Goal: Information Seeking & Learning: Learn about a topic

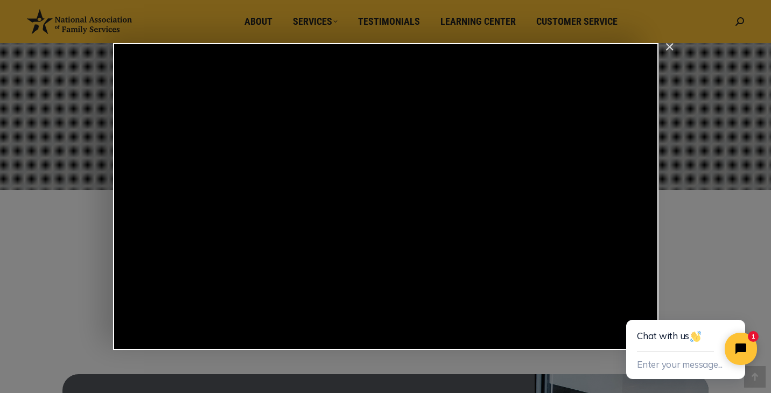
scroll to position [212, 0]
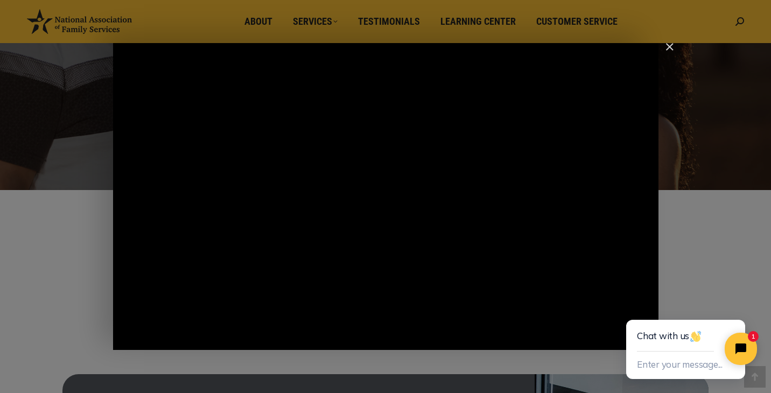
click at [556, 141] on div "Main Video - Full Webinar (Emma) Landon V1.4" at bounding box center [386, 196] width 546 height 307
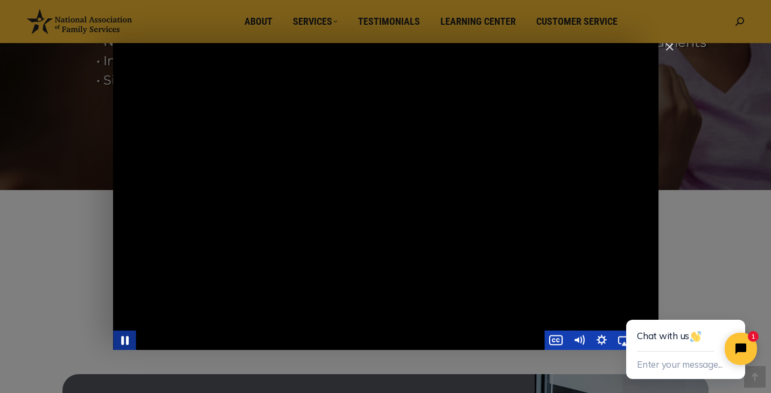
click at [128, 343] on icon "Pause" at bounding box center [124, 340] width 27 height 23
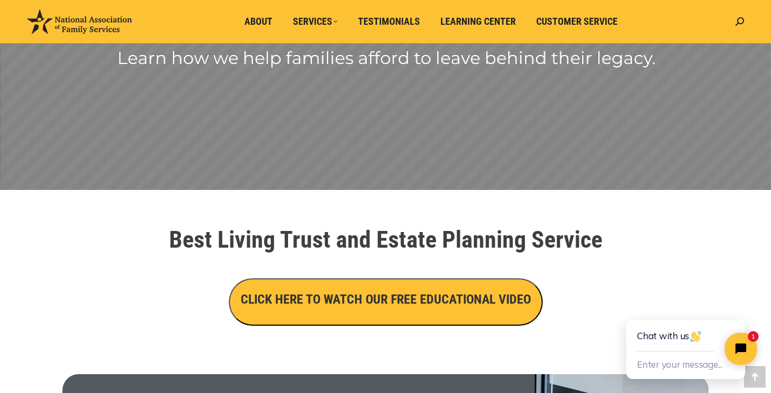
click at [395, 303] on h3 "CLICK HERE TO WATCH OUR FREE EDUCATIONAL VIDEO" at bounding box center [386, 299] width 290 height 18
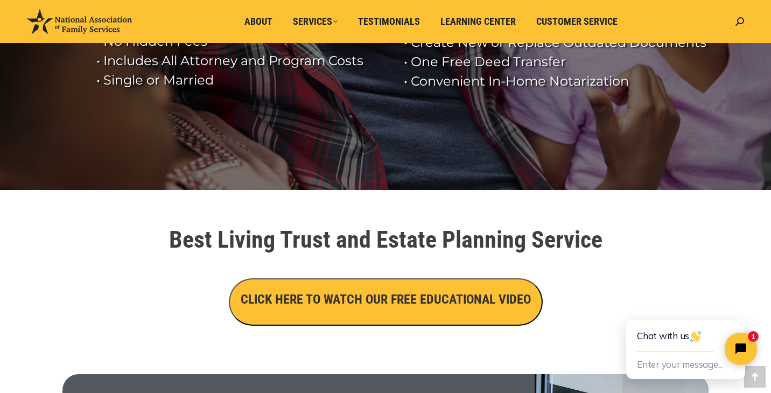
click at [420, 302] on h3 "CLICK HERE TO WATCH OUR FREE EDUCATIONAL VIDEO" at bounding box center [386, 299] width 290 height 18
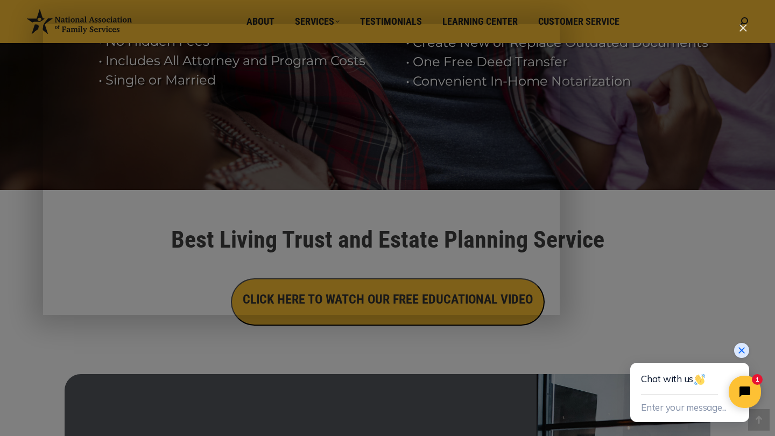
click at [745, 351] on icon "Close chat widget" at bounding box center [742, 350] width 11 height 11
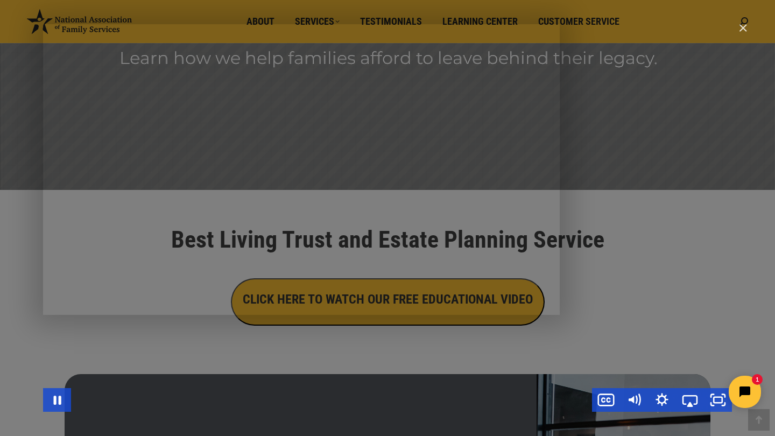
click at [719, 350] on div "Main Video - Full Webinar (Emma) Landon V1.4" at bounding box center [387, 218] width 689 height 388
click at [713, 358] on div "Main Video - Full Webinar (Emma) Landon V1.4" at bounding box center [387, 218] width 689 height 388
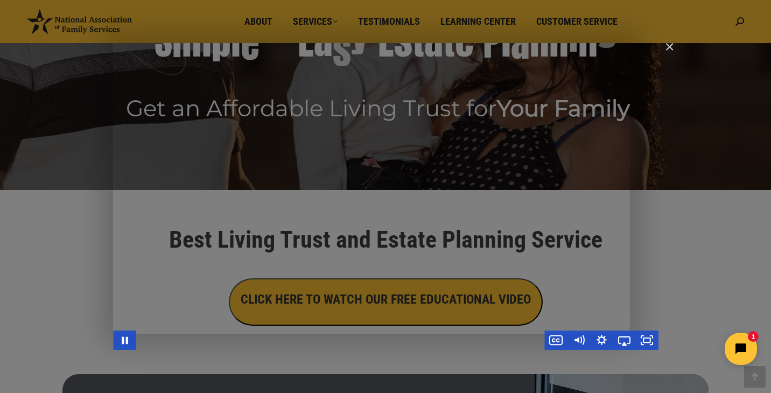
click at [639, 261] on div "Main Video - Full Webinar (Emma) Landon V1.4" at bounding box center [386, 196] width 546 height 307
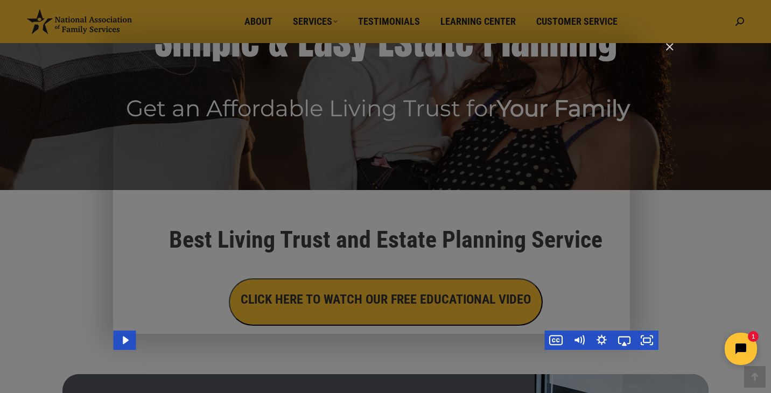
click at [641, 273] on div "Main Video - Full Webinar (Emma) Landon V1.4" at bounding box center [386, 196] width 546 height 307
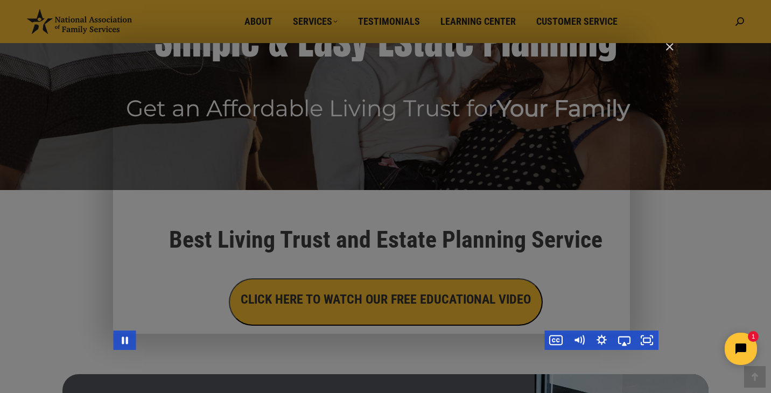
click at [641, 273] on div "Main Video - Full Webinar (Emma) Landon V1.4" at bounding box center [386, 196] width 546 height 307
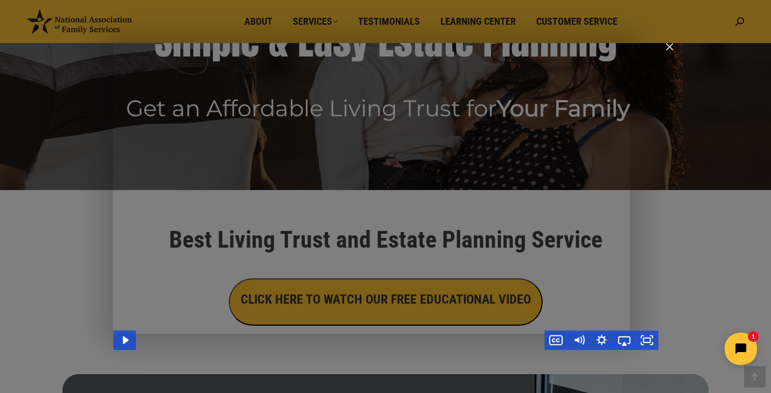
click at [641, 273] on div "Main Video - Full Webinar (Emma) Landon V1.4" at bounding box center [386, 196] width 546 height 307
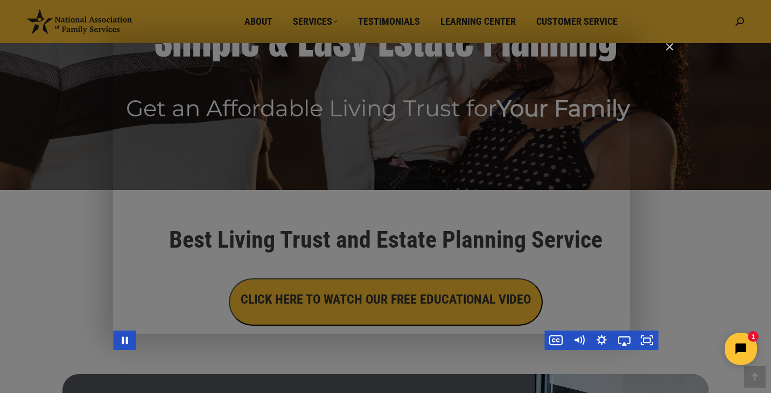
click at [641, 273] on div "Main Video - Full Webinar (Emma) Landon V1.4" at bounding box center [386, 196] width 546 height 307
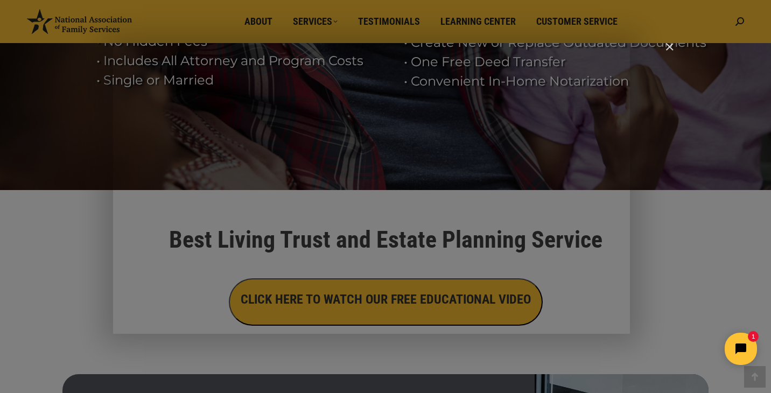
click at [669, 46] on img "Close" at bounding box center [665, 52] width 18 height 18
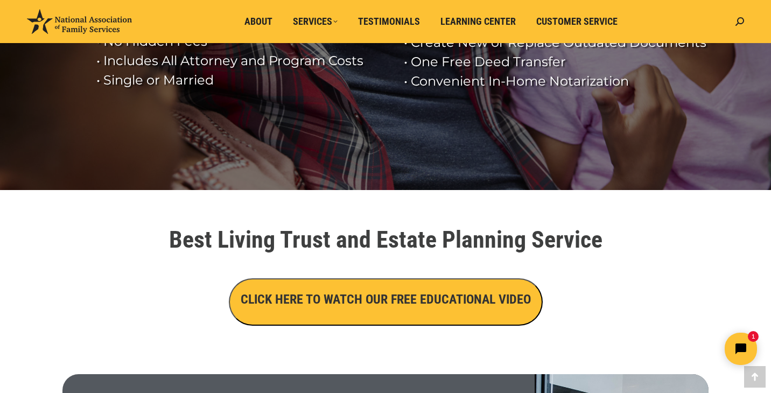
click at [372, 306] on h3 "CLICK HERE TO WATCH OUR FREE EDUCATIONAL VIDEO" at bounding box center [386, 299] width 290 height 18
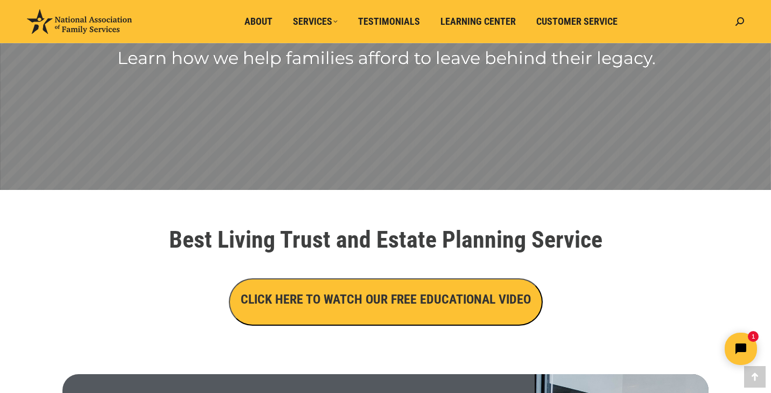
drag, startPoint x: 372, startPoint y: 306, endPoint x: 372, endPoint y: 314, distance: 8.1
click at [372, 307] on h3 "CLICK HERE TO WATCH OUR FREE EDUCATIONAL VIDEO" at bounding box center [386, 299] width 290 height 18
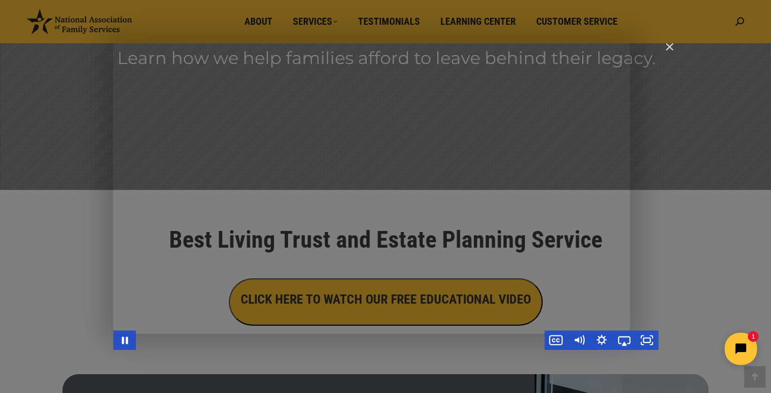
click at [383, 289] on div "Main Video - Full Webinar (Emma) Landon V1.4" at bounding box center [386, 196] width 546 height 307
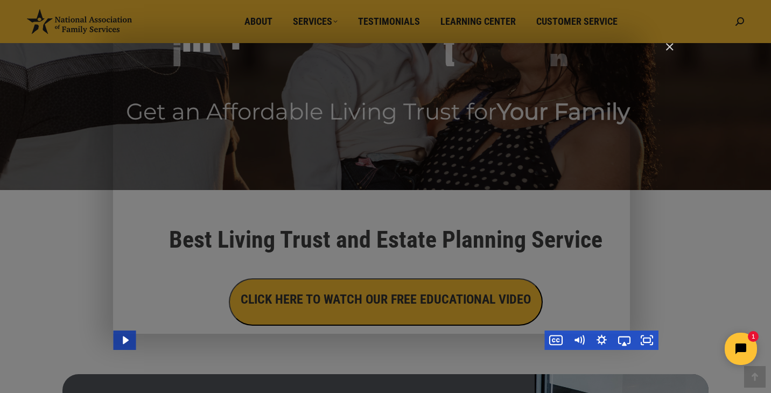
click at [130, 345] on icon "Play Video" at bounding box center [125, 340] width 23 height 19
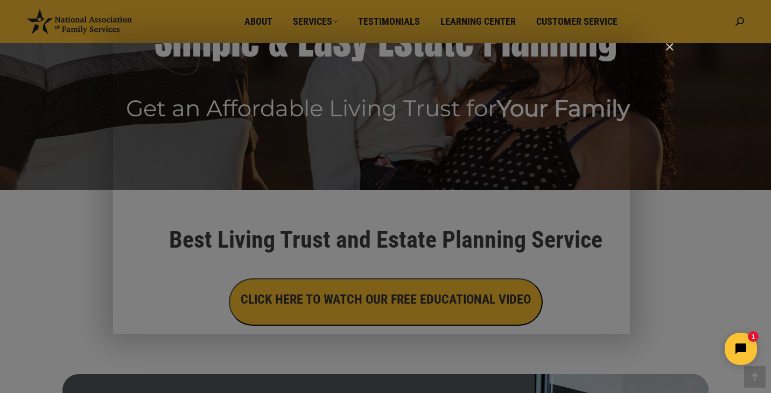
click at [592, 343] on html "1" at bounding box center [673, 349] width 185 height 51
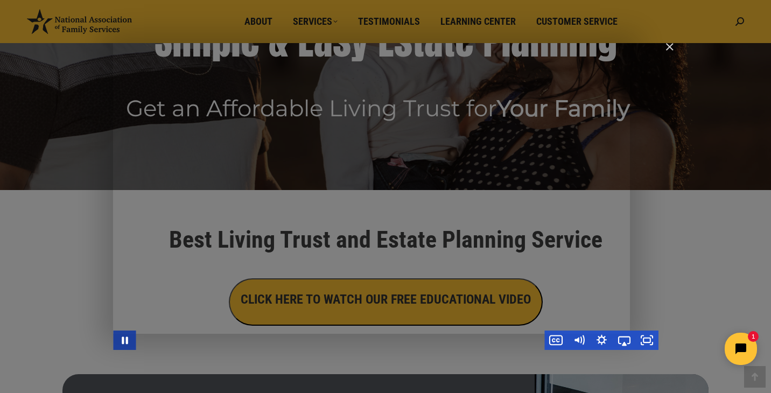
click at [125, 342] on icon "Pause" at bounding box center [124, 340] width 23 height 19
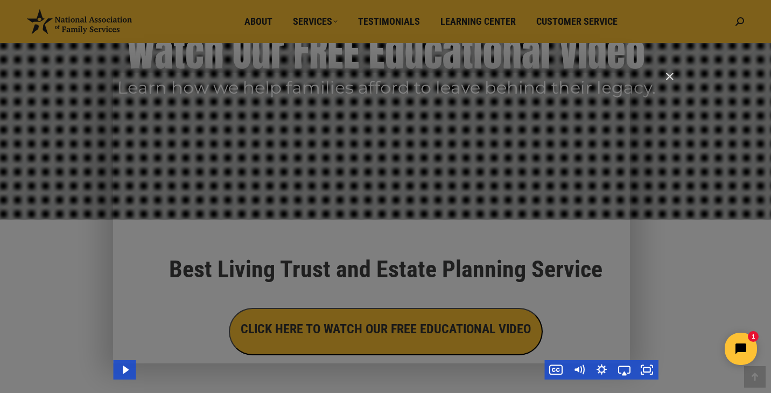
scroll to position [183, 0]
click at [330, 227] on div "Main Video - Full Webinar (Emma) Landon V1.4" at bounding box center [386, 225] width 546 height 307
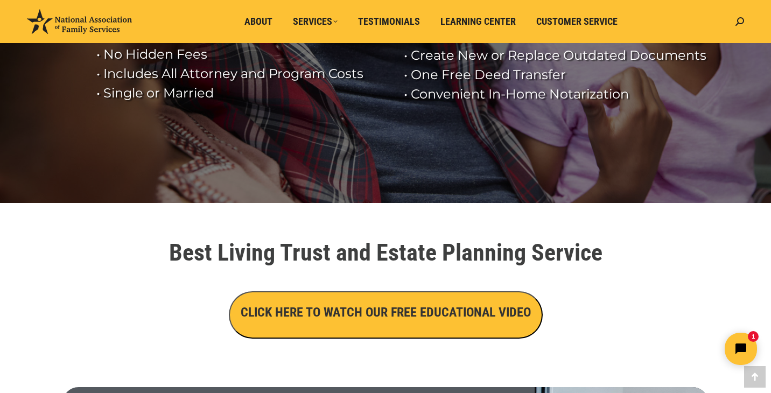
scroll to position [210, 0]
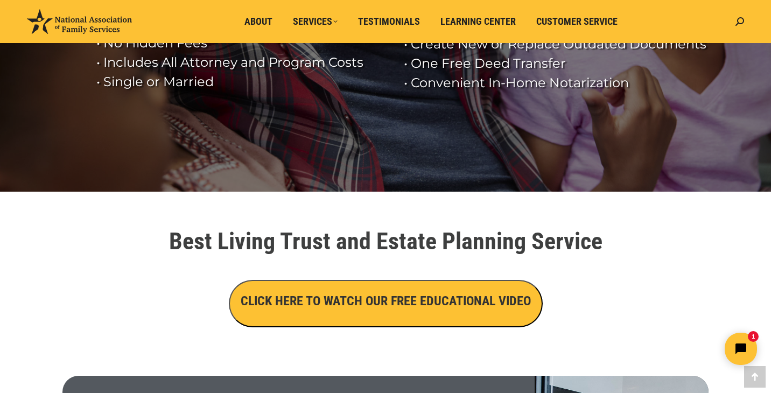
click at [373, 303] on h3 "CLICK HERE TO WATCH OUR FREE EDUCATIONAL VIDEO" at bounding box center [386, 301] width 290 height 18
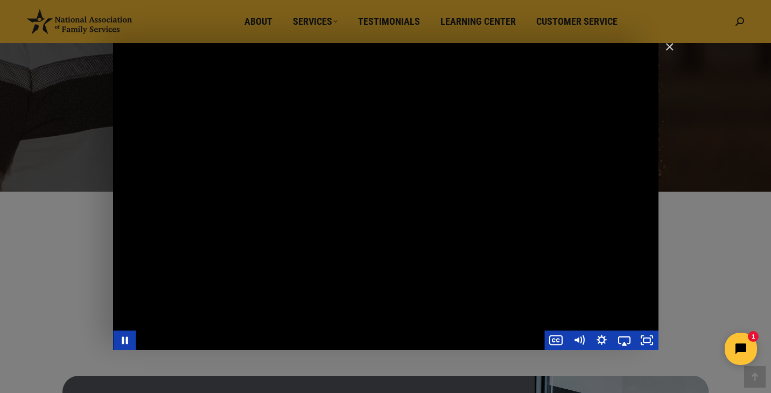
click at [263, 302] on div "Main Video - Full Webinar (Emma) Landon V1.4" at bounding box center [386, 196] width 546 height 307
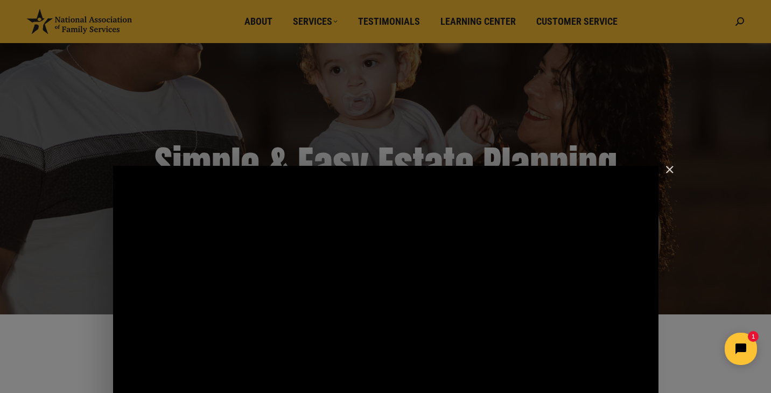
scroll to position [131, 0]
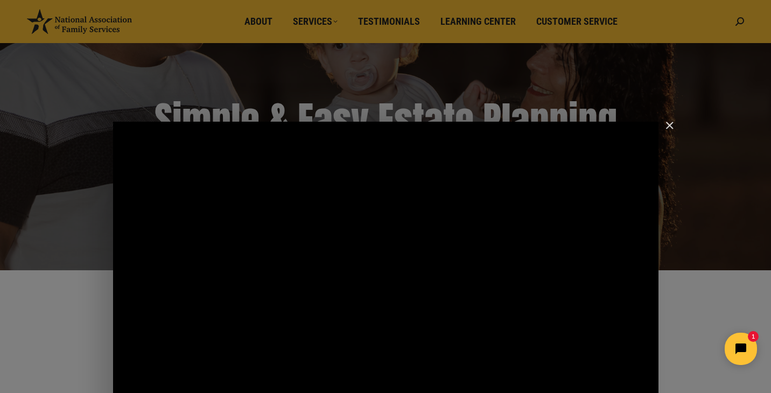
click at [358, 137] on div "Main Video - Full Webinar (Emma) Landon V1.4" at bounding box center [386, 275] width 546 height 307
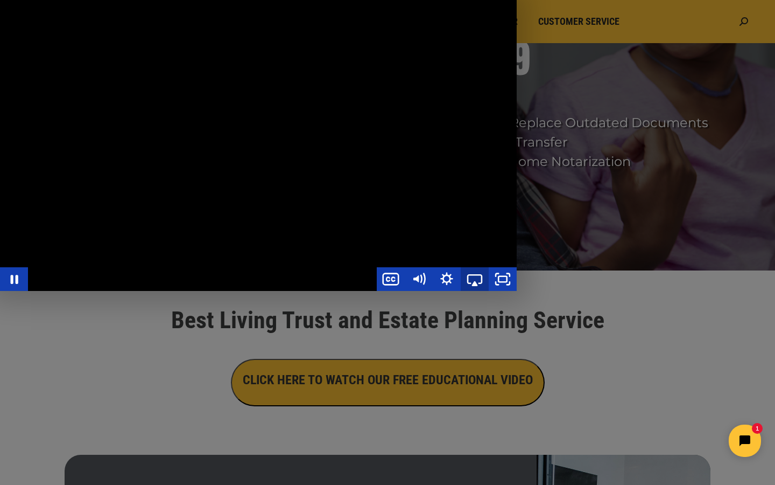
click at [489, 291] on icon "Airplay" at bounding box center [475, 279] width 28 height 24
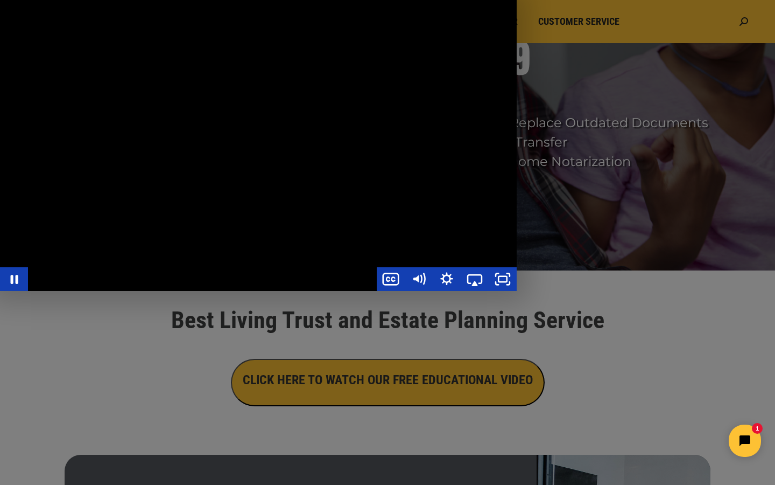
click at [517, 291] on div "Main Video - Full Webinar (Emma) Landon V1.4" at bounding box center [258, 145] width 517 height 291
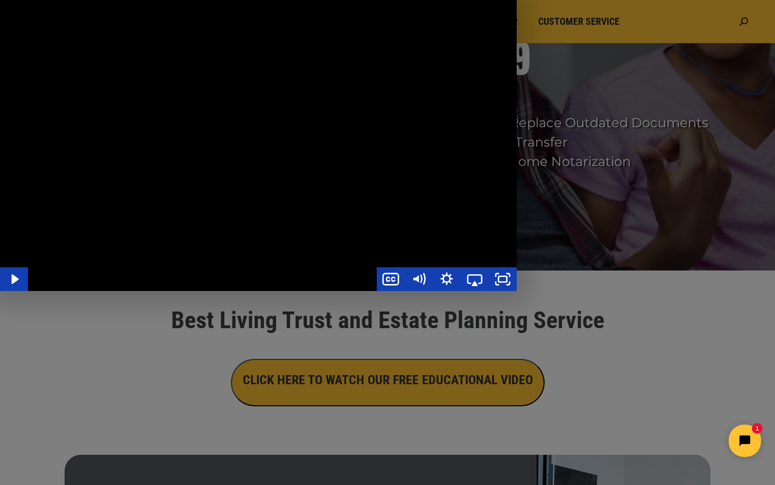
click at [517, 291] on div "Main Video - Full Webinar (Emma) Landon V1.4" at bounding box center [258, 145] width 517 height 291
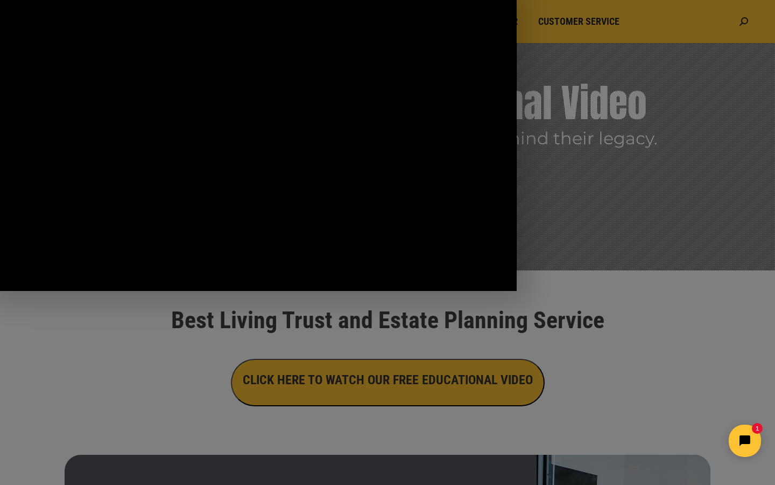
click at [0, 0] on button "Pause: Main Video - Full Webinar (Emma) Landon V1.4" at bounding box center [0, 0] width 1 height 1
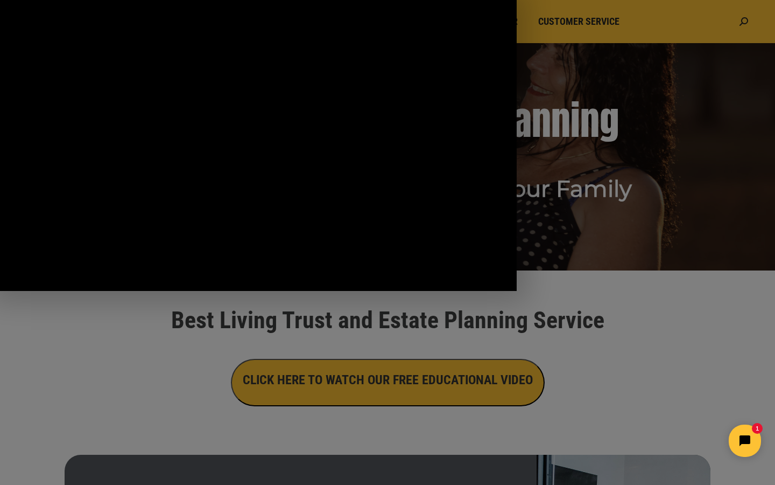
click at [0, 0] on button "Play Video: Main Video - Full Webinar (Emma) Landon V1.4" at bounding box center [0, 0] width 1 height 1
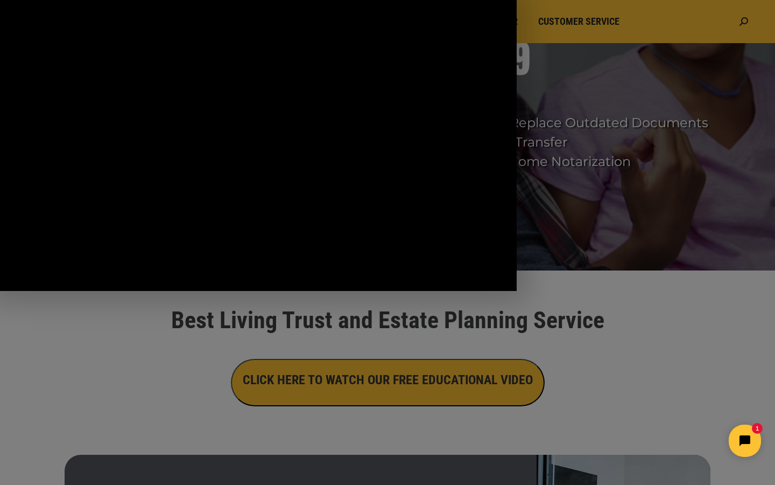
click at [0, 0] on button "Pause: Main Video - Full Webinar (Emma) Landon V1.4" at bounding box center [0, 0] width 1 height 1
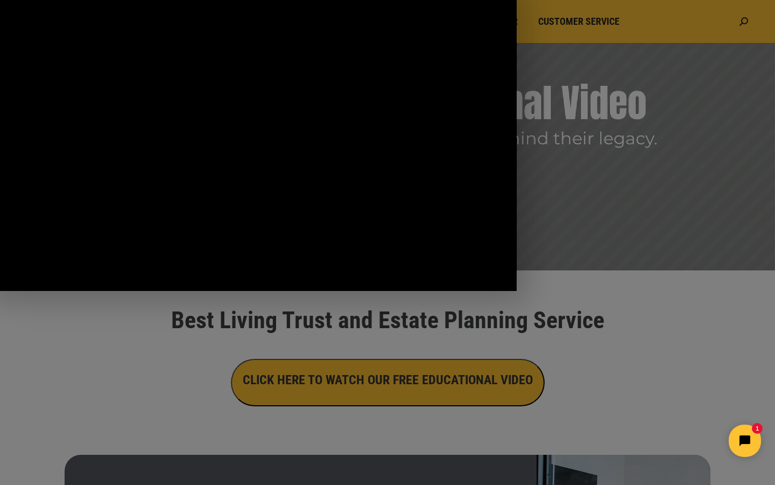
click at [0, 0] on button "Play Video: Main Video - Full Webinar (Emma) Landon V1.4" at bounding box center [0, 0] width 1 height 1
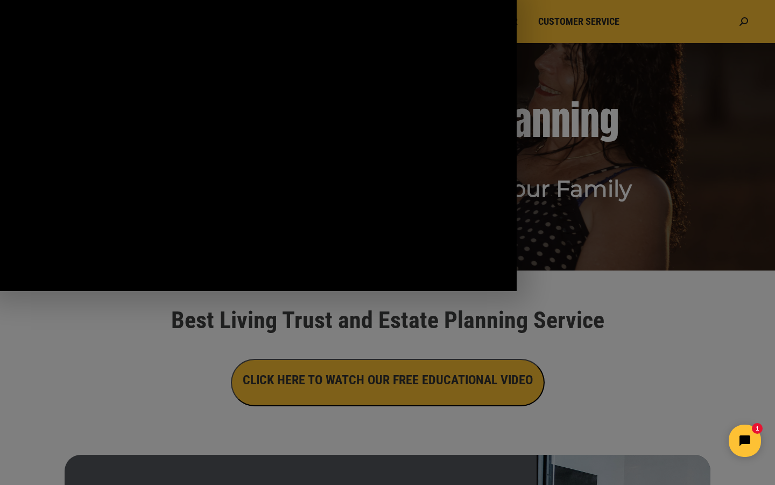
click at [0, 0] on button "Pause: Main Video - Full Webinar (Emma) Landon V1.4" at bounding box center [0, 0] width 1 height 1
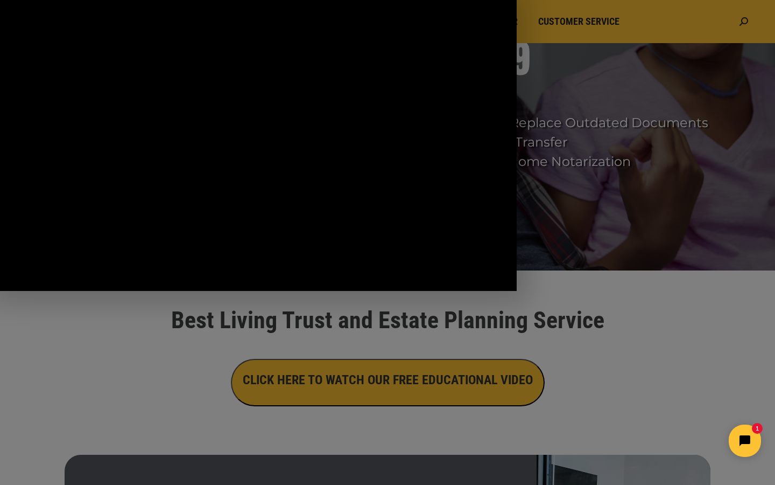
click at [0, 0] on button "Play Video: Main Video - Full Webinar (Emma) Landon V1.4" at bounding box center [0, 0] width 1 height 1
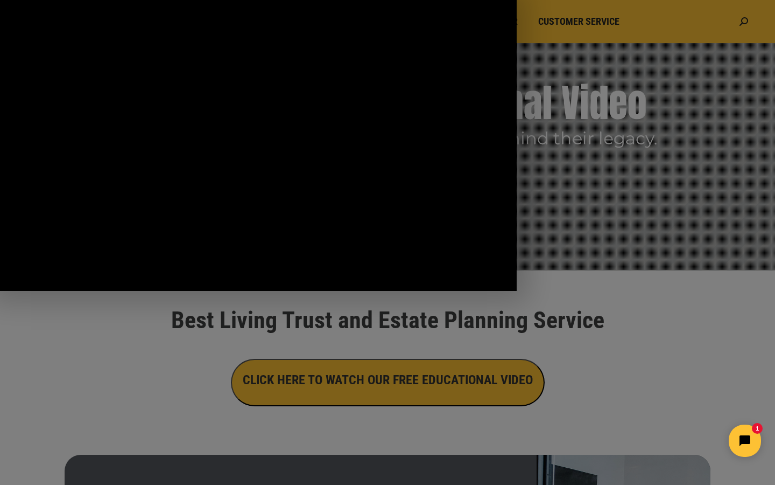
click at [0, 0] on button "Pause: Main Video - Full Webinar (Emma) Landon V1.4" at bounding box center [0, 0] width 1 height 1
click at [0, 0] on button "Play Video: Main Video - Full Webinar (Emma) Landon V1.4" at bounding box center [0, 0] width 1 height 1
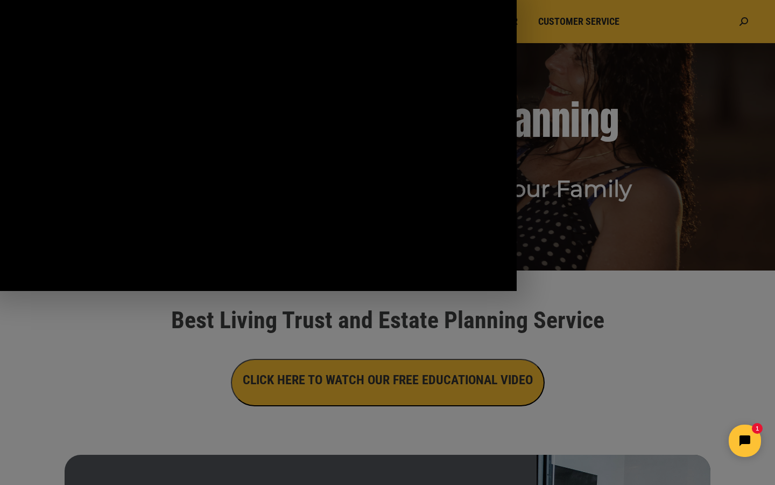
click at [0, 0] on button "Pause: Main Video - Full Webinar (Emma) Landon V1.4" at bounding box center [0, 0] width 1 height 1
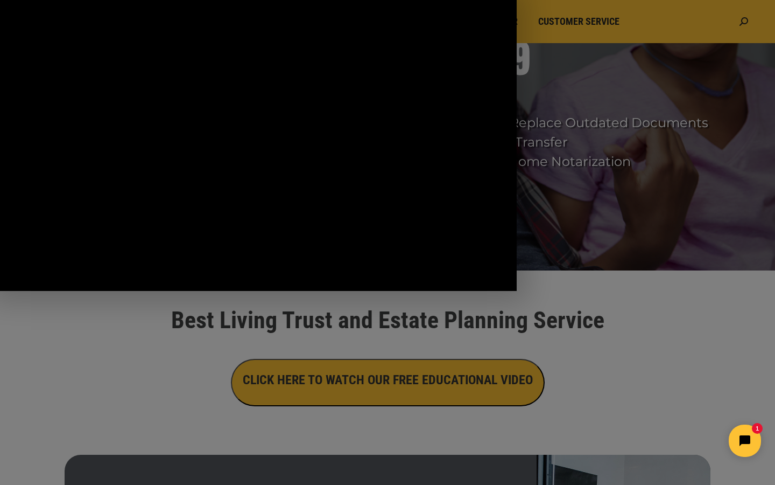
click at [0, 0] on button "Play Video: Main Video - Full Webinar (Emma) Landon V1.4" at bounding box center [0, 0] width 1 height 1
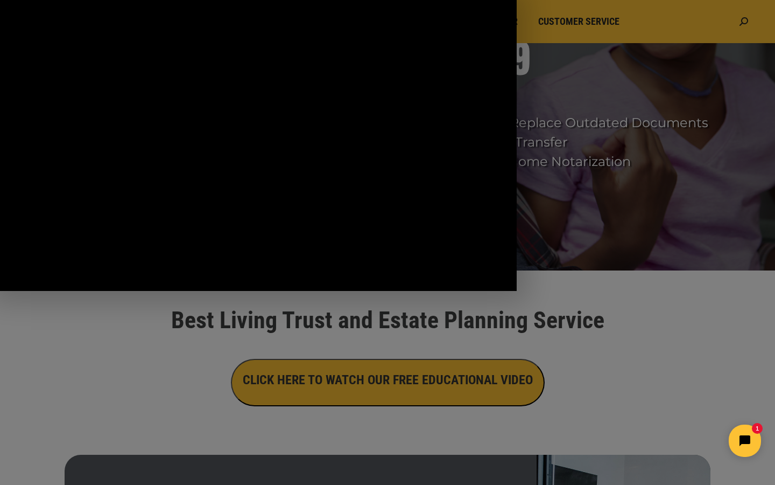
click at [0, 0] on button "Pause: Main Video - Full Webinar (Emma) Landon V1.4" at bounding box center [0, 0] width 1 height 1
click at [0, 0] on button "Play Video: Main Video - Full Webinar (Emma) Landon V1.4" at bounding box center [0, 0] width 1 height 1
click at [0, 0] on button "Pause: Main Video - Full Webinar (Emma) Landon V1.4" at bounding box center [0, 0] width 1 height 1
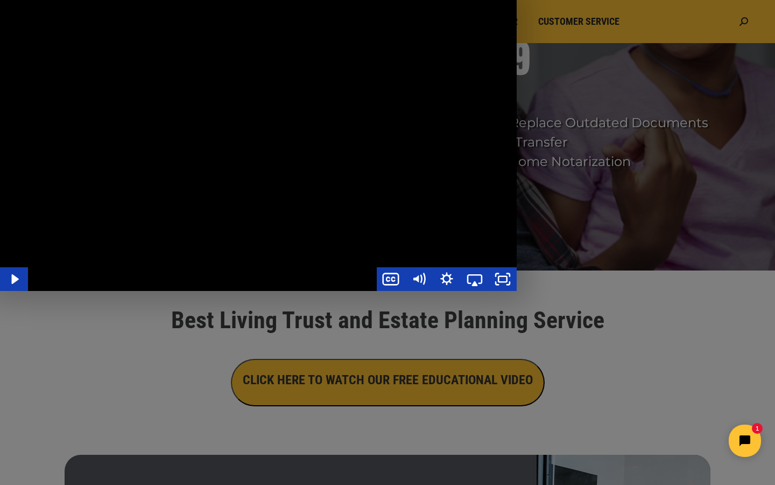
click at [0, 0] on button "Play Video: Main Video - Full Webinar (Emma) Landon V1.4" at bounding box center [0, 0] width 1 height 1
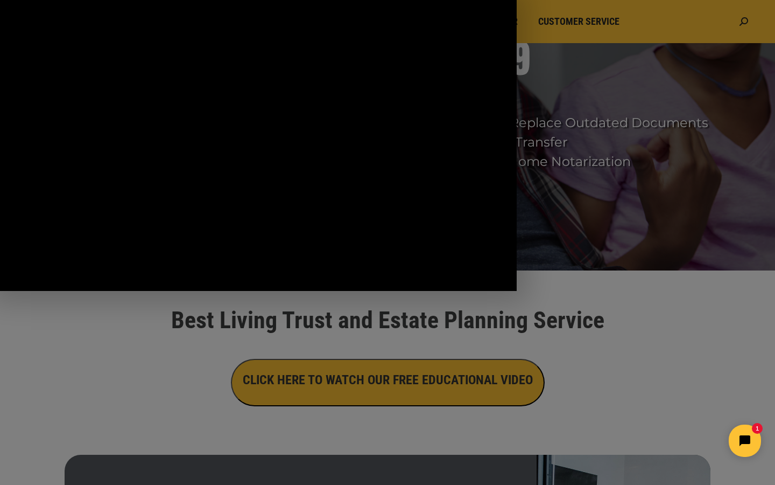
click at [0, 0] on button "Pause: Main Video - Full Webinar (Emma) Landon V1.4" at bounding box center [0, 0] width 1 height 1
